Goal: Task Accomplishment & Management: Use online tool/utility

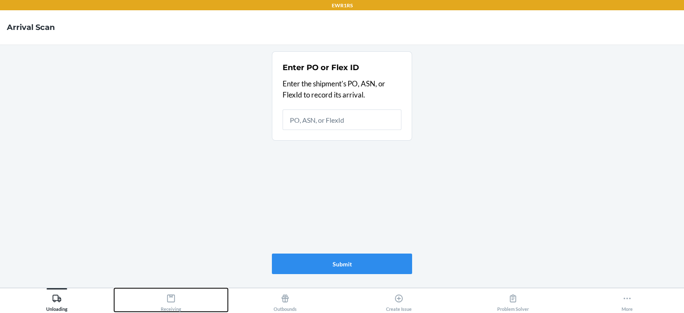
click at [195, 301] on button "Receiving" at bounding box center [171, 300] width 114 height 24
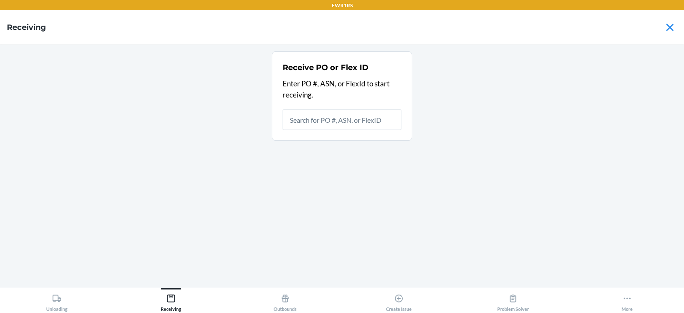
click at [314, 124] on input "text" at bounding box center [342, 119] width 119 height 21
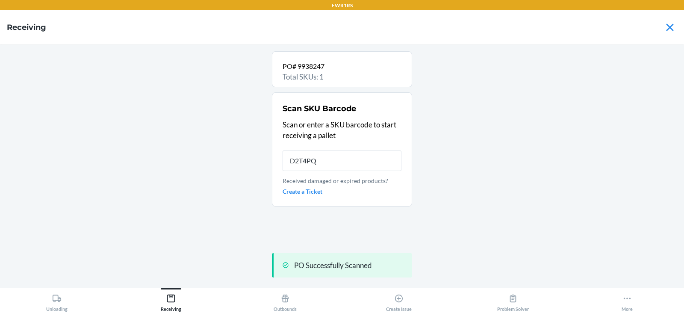
type input "D2T4PQN"
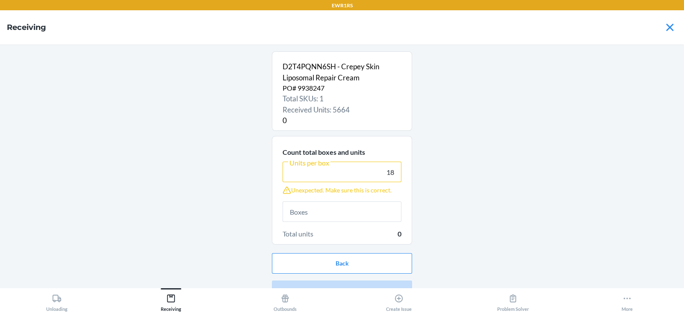
type input "18"
click at [286, 214] on input "text" at bounding box center [342, 211] width 119 height 21
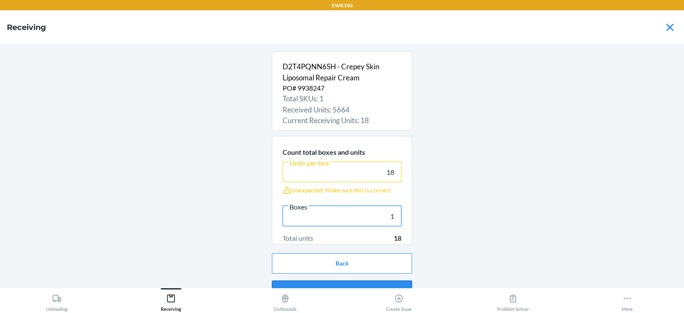
type input "1"
click at [308, 282] on button "Continue" at bounding box center [342, 290] width 140 height 21
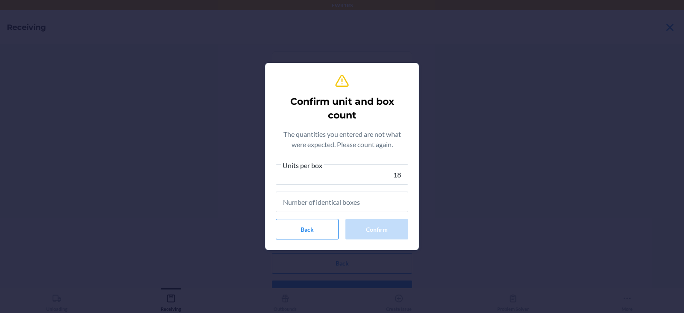
type input "18"
click at [317, 201] on input "text" at bounding box center [342, 202] width 133 height 21
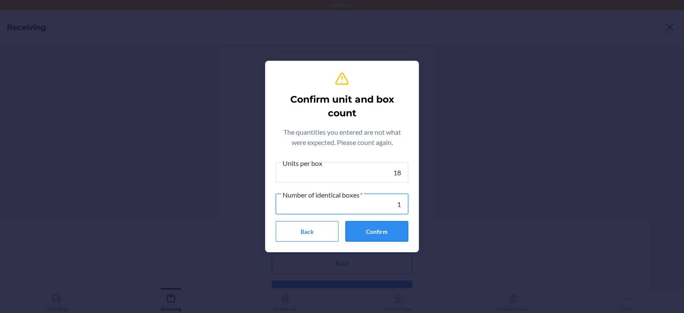
type input "1"
click at [361, 231] on button "Confirm" at bounding box center [376, 231] width 63 height 21
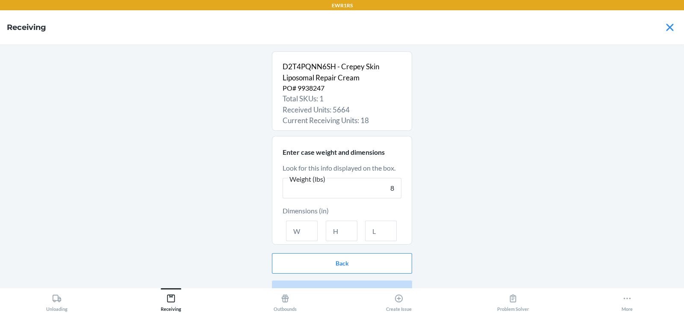
type input "8"
click at [296, 227] on input "text" at bounding box center [302, 231] width 32 height 21
type input "12"
click at [326, 238] on input "text" at bounding box center [342, 231] width 32 height 21
type input "4"
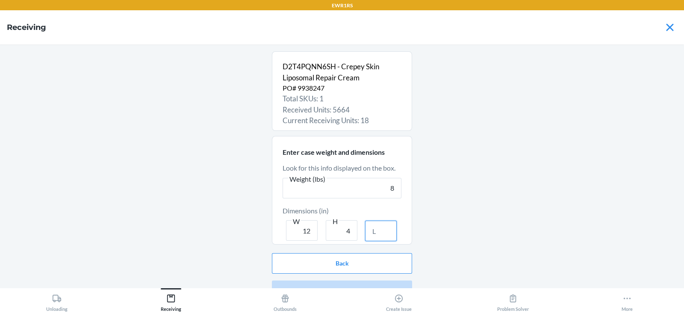
click at [389, 233] on input "text" at bounding box center [381, 231] width 32 height 21
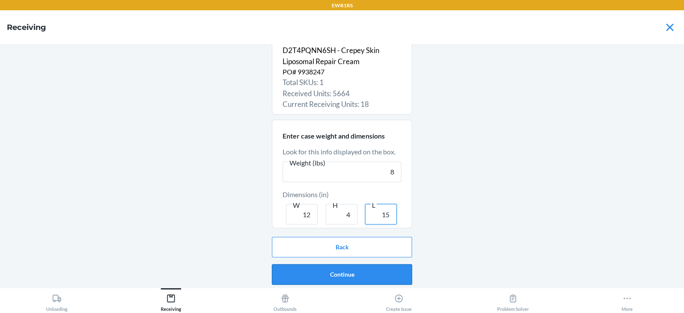
type input "15"
click at [356, 268] on button "Continue" at bounding box center [342, 274] width 140 height 21
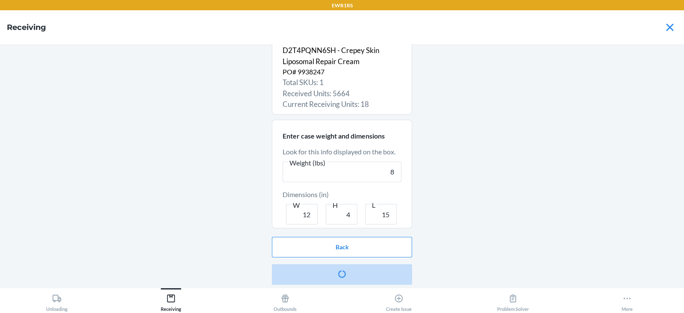
scroll to position [0, 0]
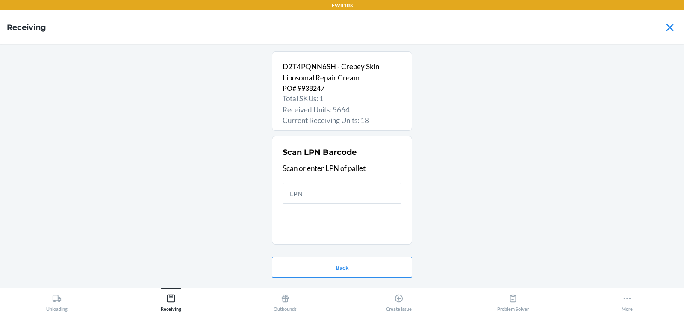
type input "P"
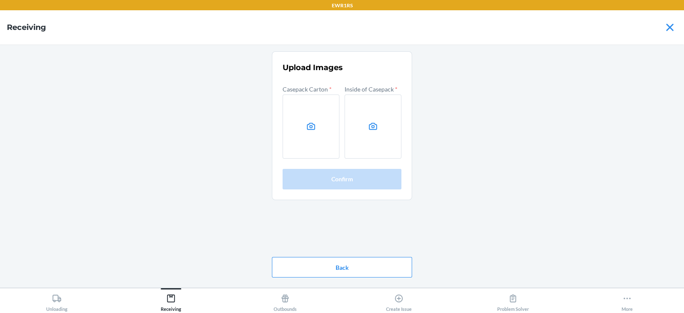
click at [665, 199] on div "Upload Images Casepack Carton * Inside of Casepack * Confirm Back" at bounding box center [342, 166] width 670 height 230
click at [298, 132] on label at bounding box center [311, 126] width 57 height 64
click at [0, 0] on input "file" at bounding box center [0, 0] width 0 height 0
click at [371, 110] on label at bounding box center [373, 126] width 57 height 64
click at [0, 0] on input "file" at bounding box center [0, 0] width 0 height 0
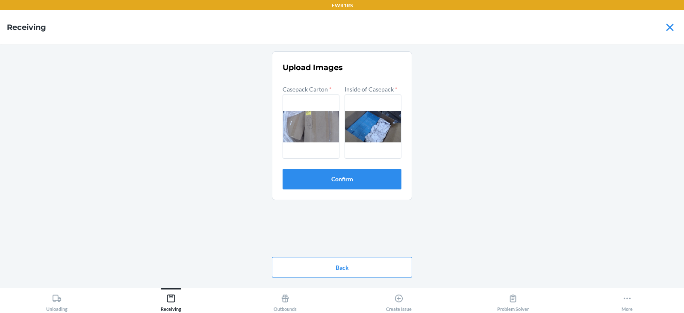
click at [341, 190] on section "Upload Images Casepack Carton * Inside of Casepack * Confirm" at bounding box center [342, 125] width 140 height 149
click at [342, 186] on button "Confirm" at bounding box center [342, 179] width 119 height 21
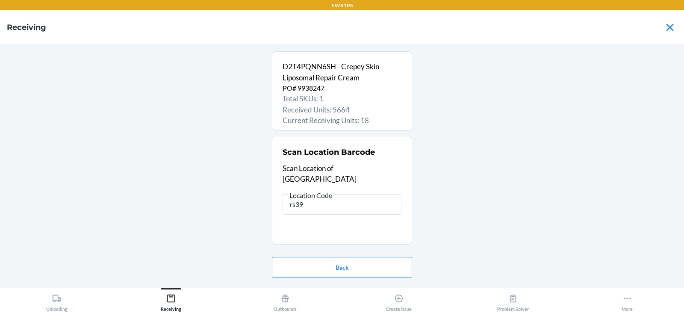
type input "rs399"
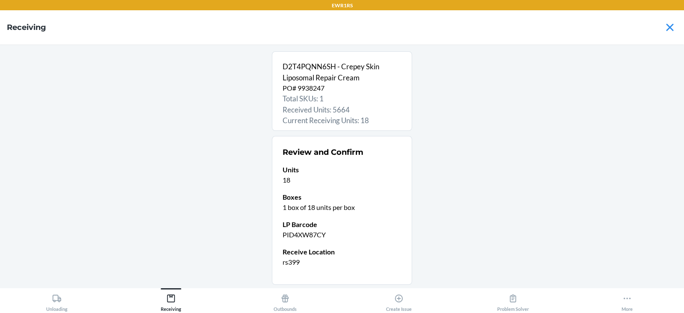
scroll to position [56, 0]
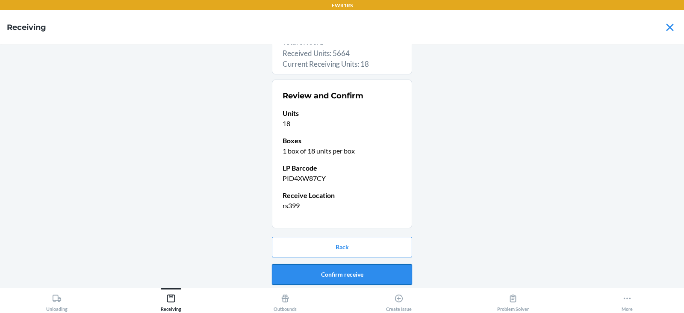
click at [314, 269] on button "Confirm receive" at bounding box center [342, 274] width 140 height 21
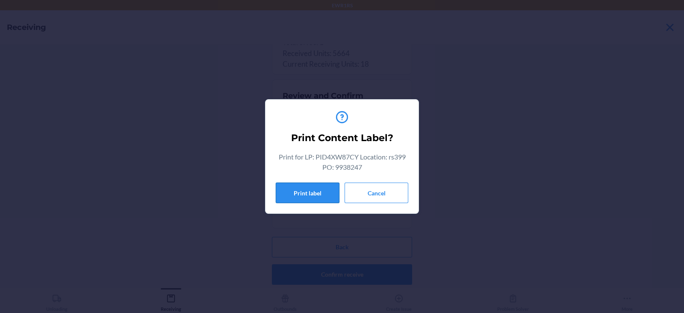
click at [320, 194] on button "Print label" at bounding box center [308, 193] width 64 height 21
